Goal: Feedback & Contribution: Contribute content

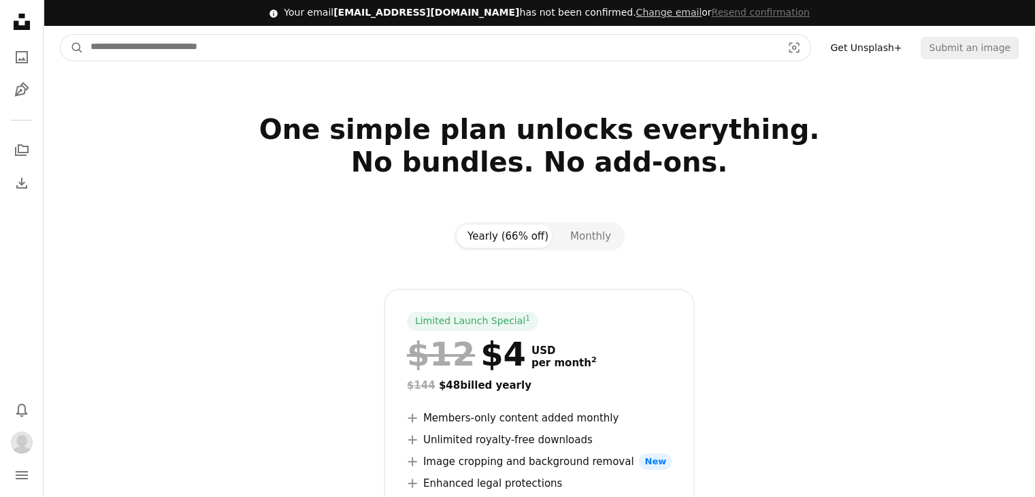
click at [551, 52] on input "Find visuals sitewide" at bounding box center [431, 48] width 694 height 26
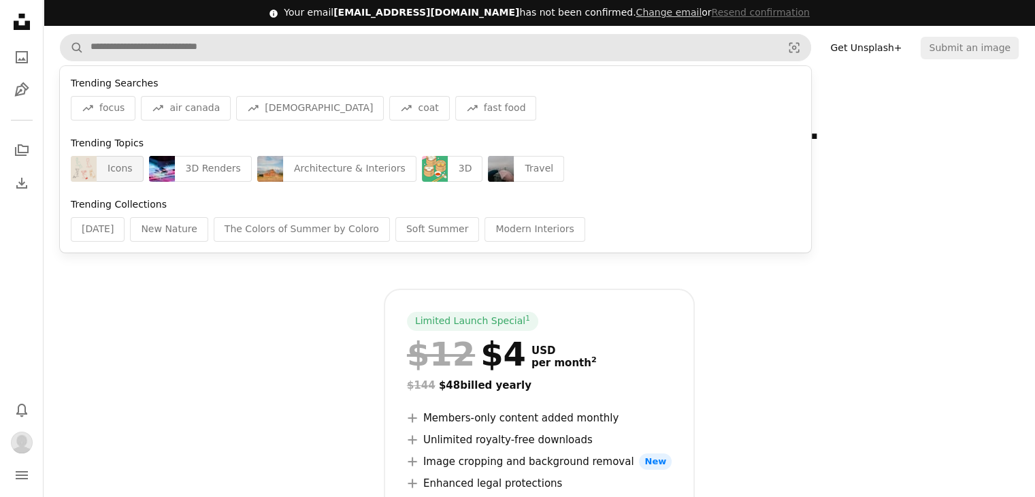
click at [95, 169] on img "Find visuals sitewide" at bounding box center [84, 169] width 26 height 26
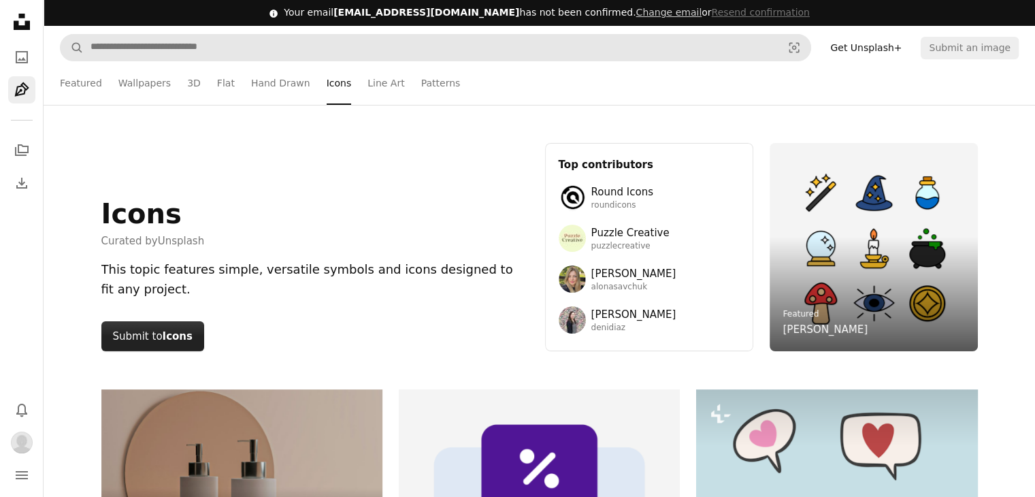
click at [155, 337] on button "Submit to Icons" at bounding box center [152, 336] width 103 height 30
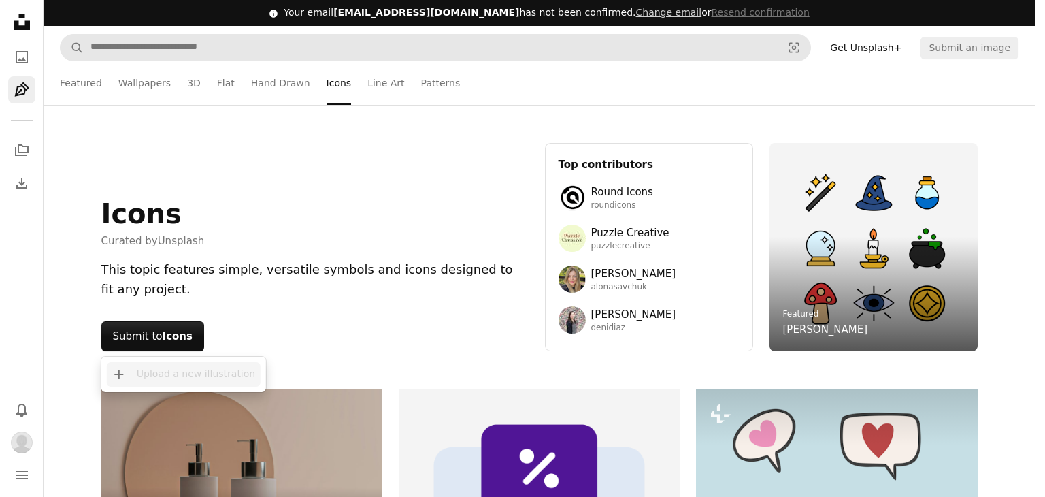
click at [121, 376] on icon "A plus sign" at bounding box center [119, 374] width 11 height 11
